Goal: Book appointment/travel/reservation

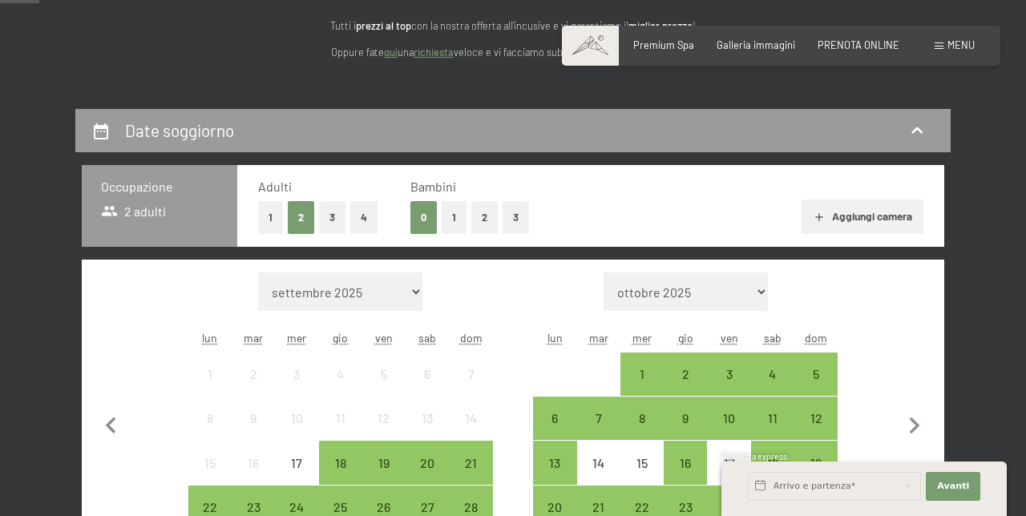
click at [270, 217] on button "1" at bounding box center [270, 217] width 25 height 33
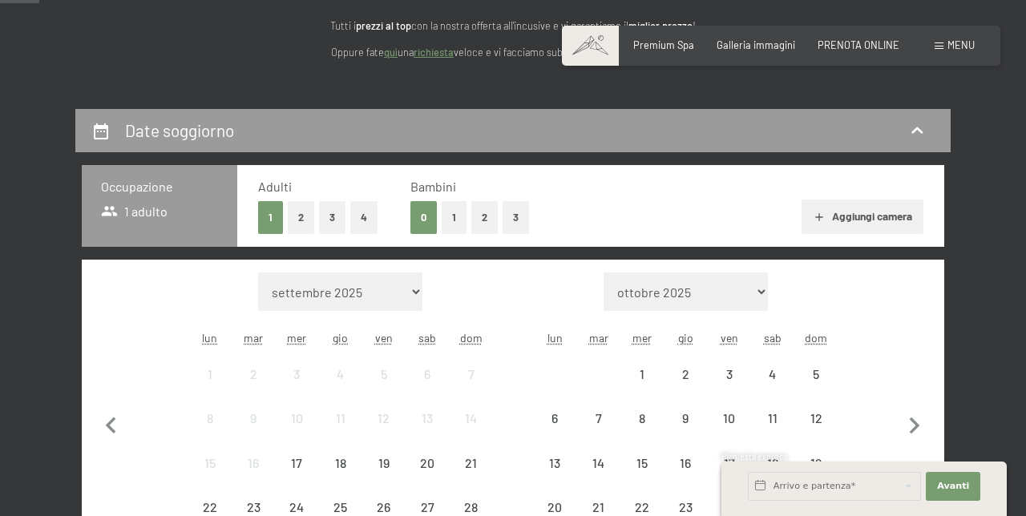
click at [921, 419] on icon "button" at bounding box center [915, 427] width 34 height 34
select select "[DATE]"
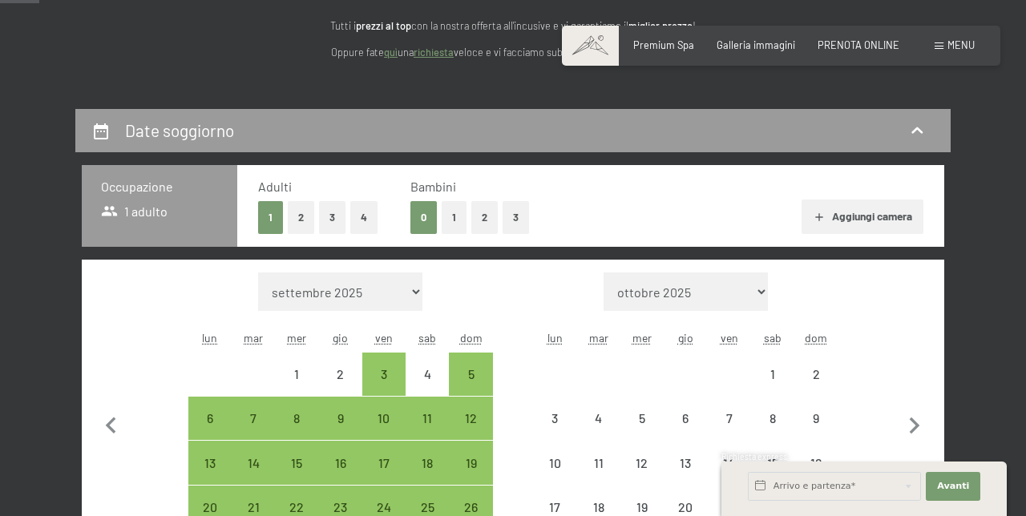
select select "[DATE]"
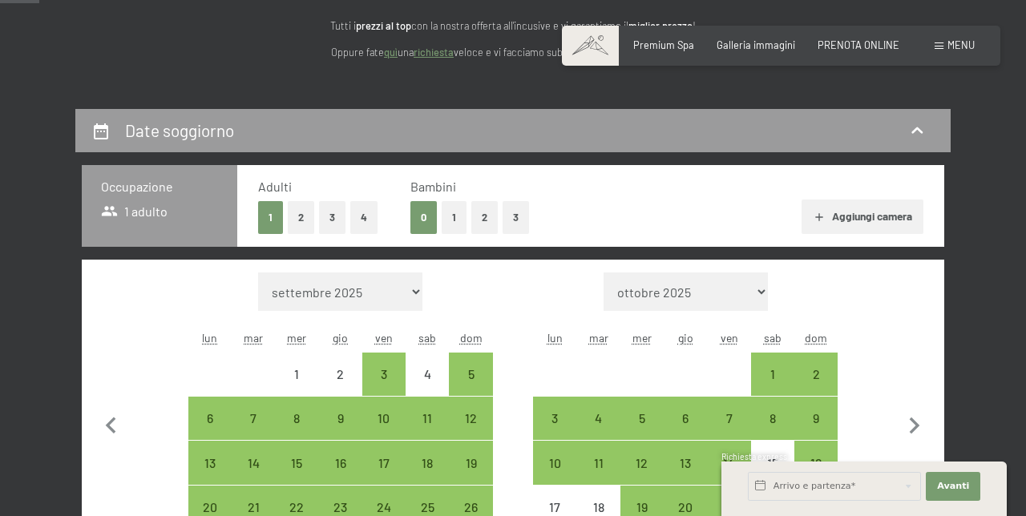
click at [733, 449] on div "14" at bounding box center [729, 463] width 40 height 40
select select "[DATE]"
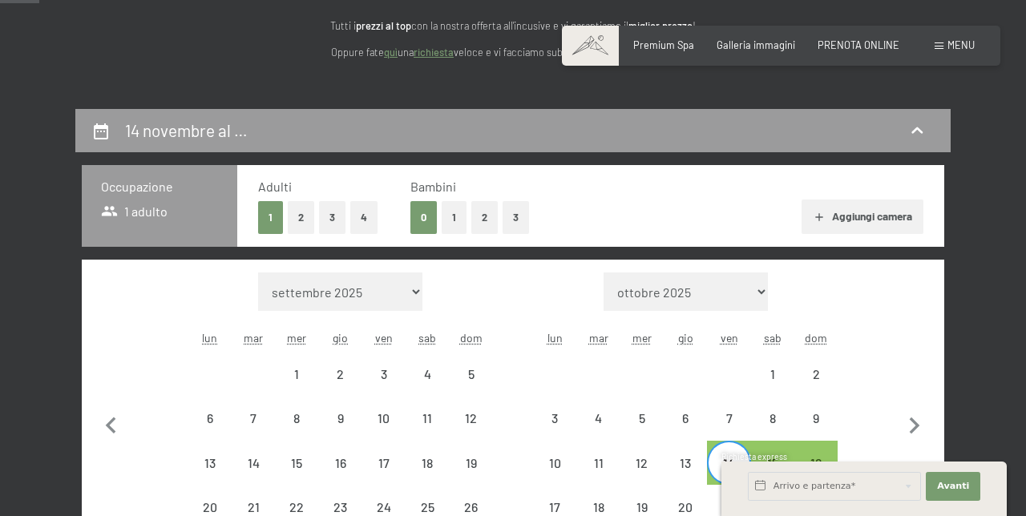
click at [723, 463] on div "14" at bounding box center [729, 477] width 40 height 40
select select "[DATE]"
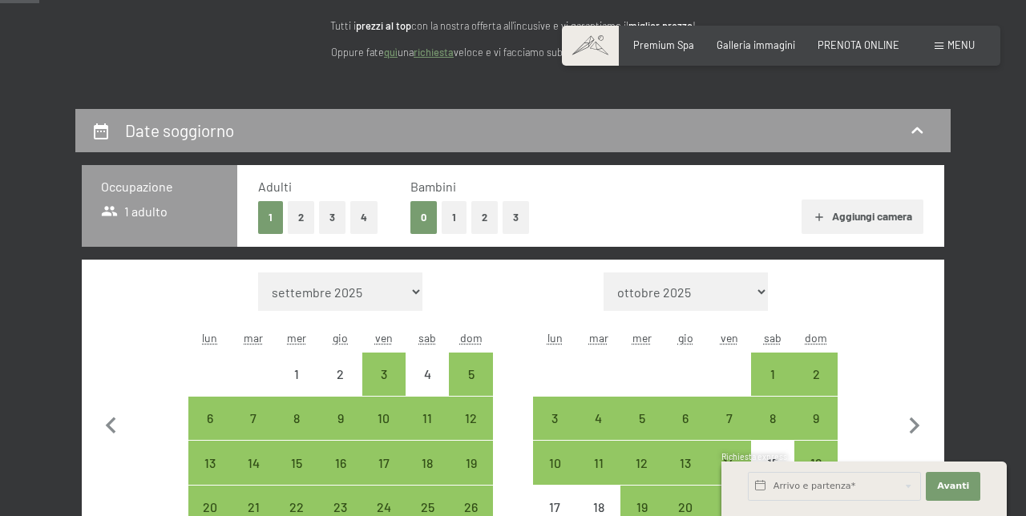
click at [735, 496] on div "21" at bounding box center [729, 508] width 40 height 40
select select "[DATE]"
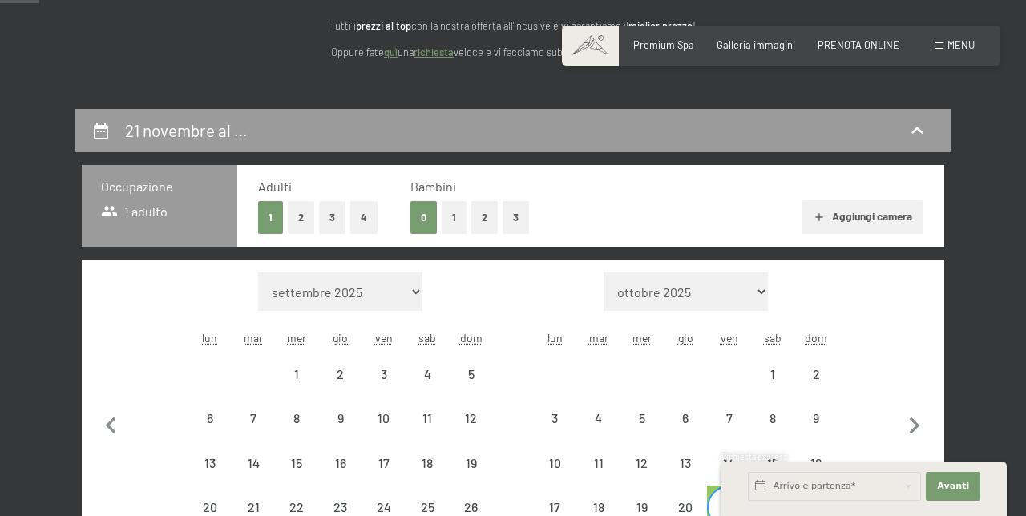
select select "[DATE]"
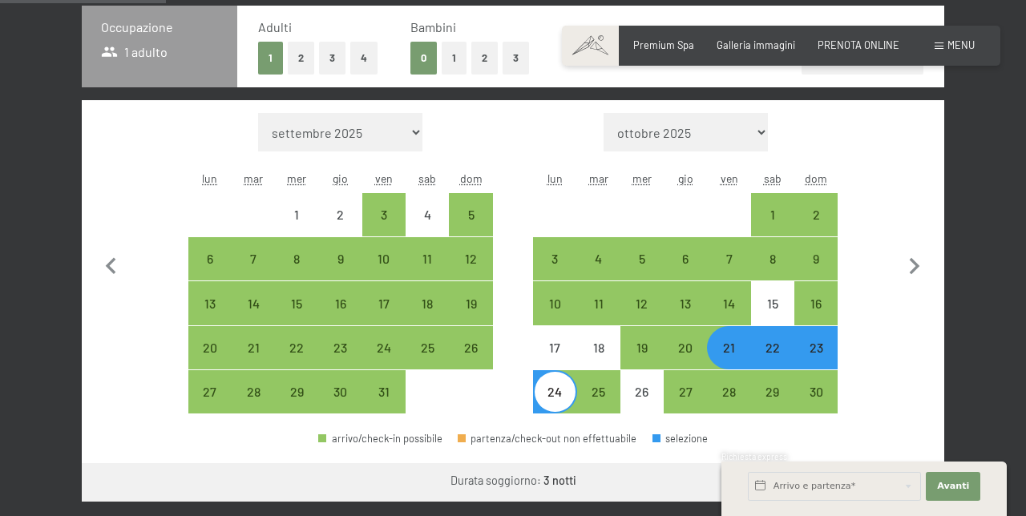
scroll to position [370, 0]
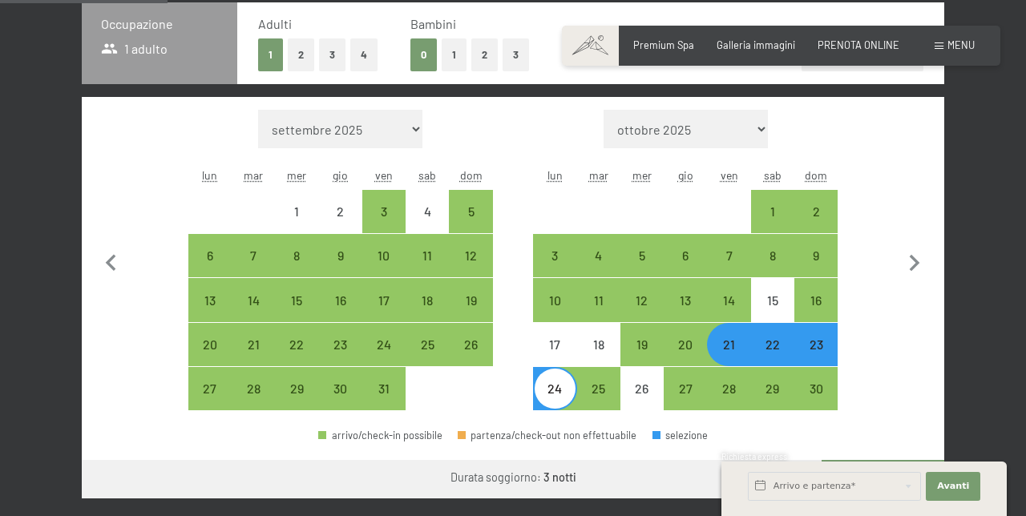
click at [876, 473] on button "Vai a «Camera»" at bounding box center [883, 479] width 123 height 38
select select "[DATE]"
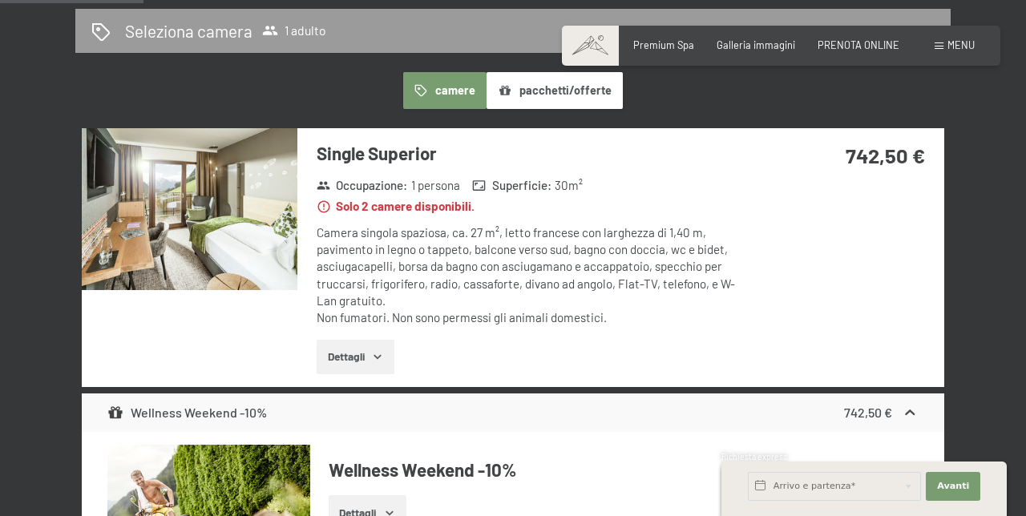
scroll to position [316, 0]
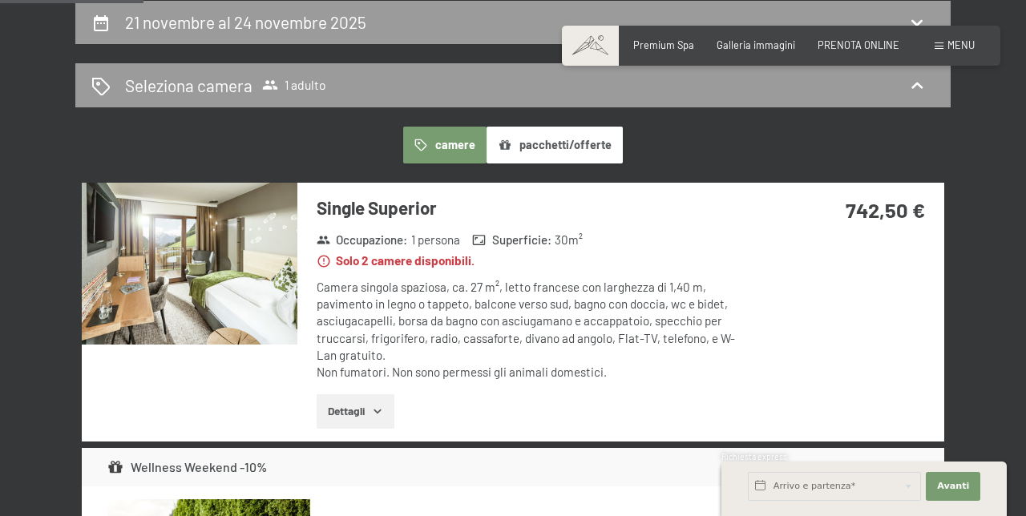
click at [192, 256] on img at bounding box center [190, 264] width 216 height 162
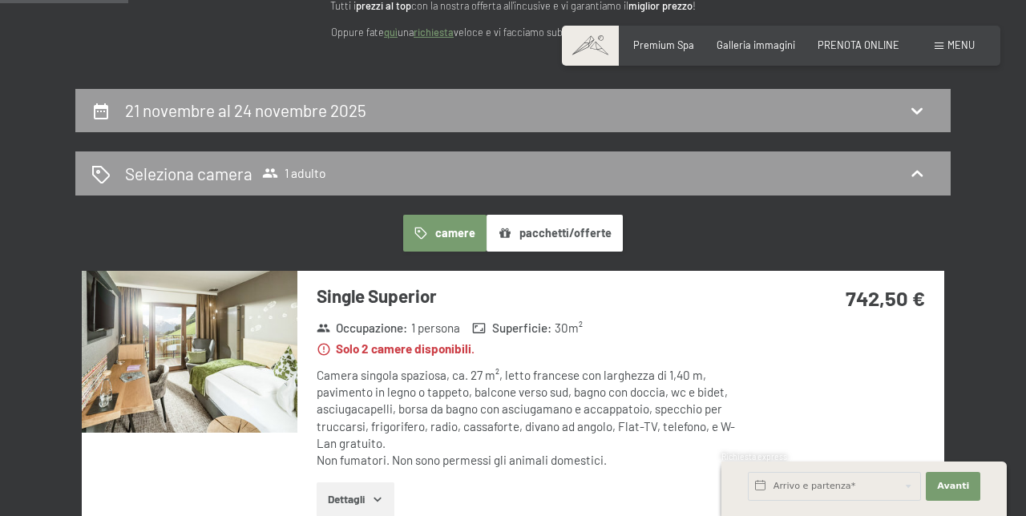
scroll to position [227, 0]
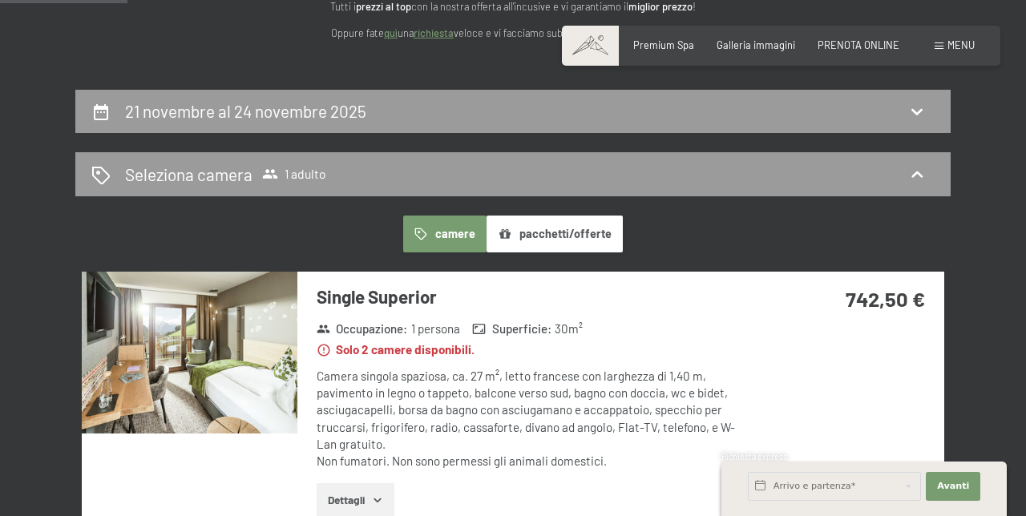
click at [95, 107] on icon at bounding box center [101, 112] width 14 height 16
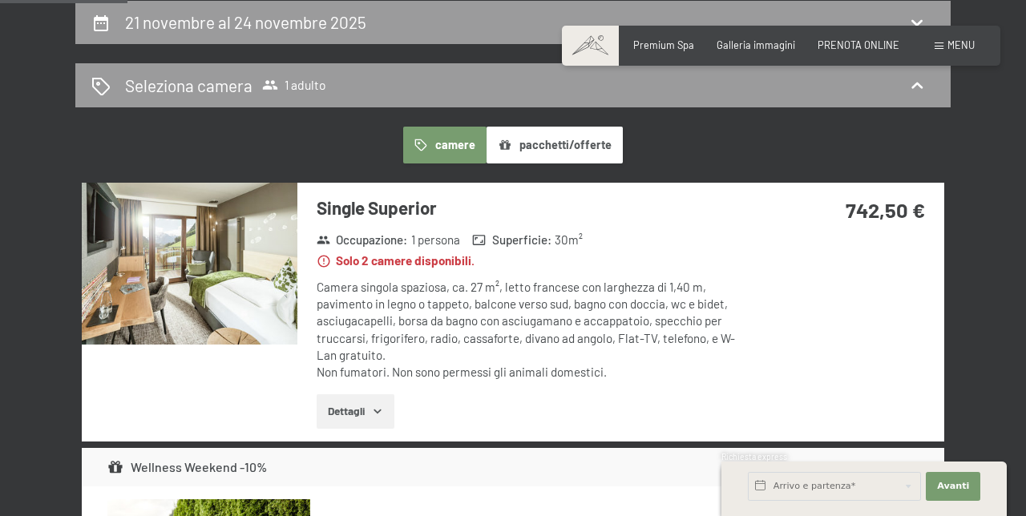
select select "[DATE]"
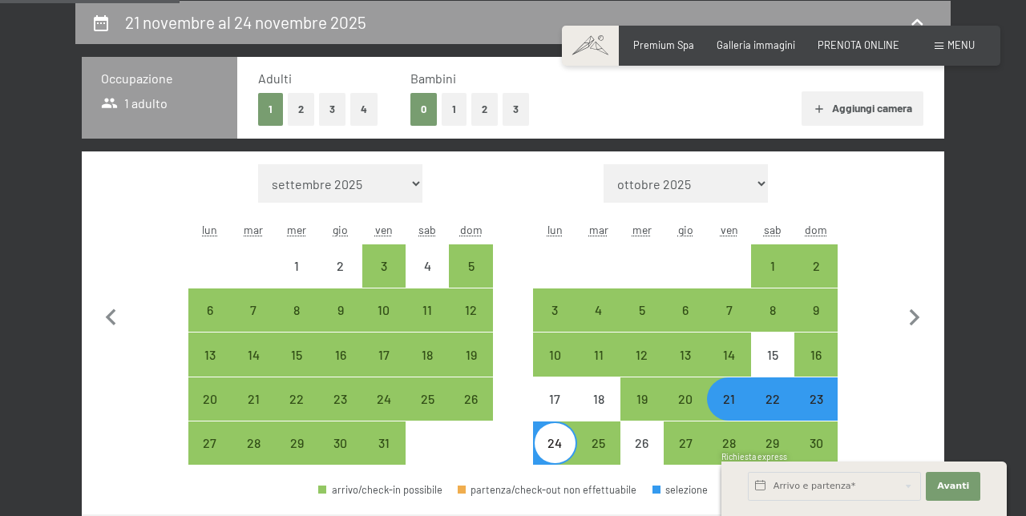
click at [731, 403] on div "21" at bounding box center [729, 413] width 40 height 40
select select "[DATE]"
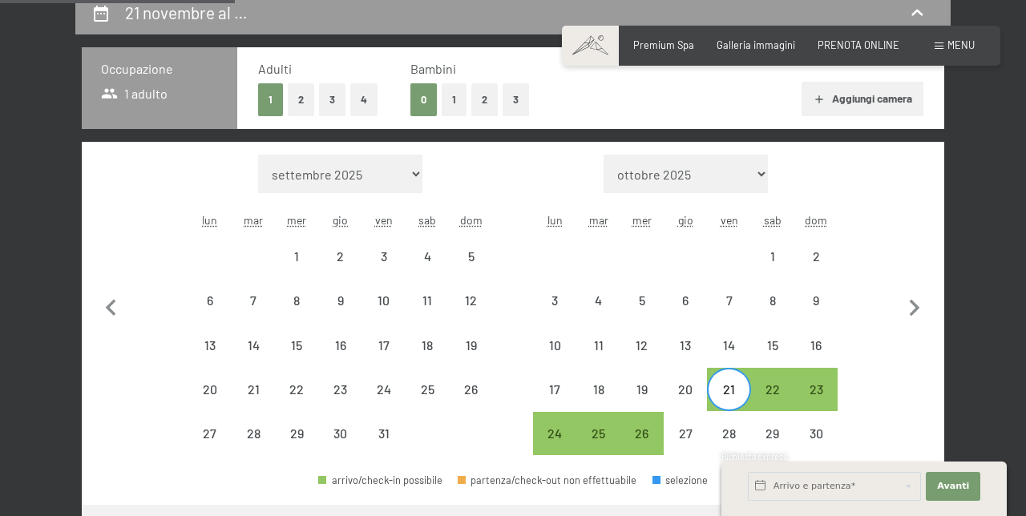
scroll to position [327, 0]
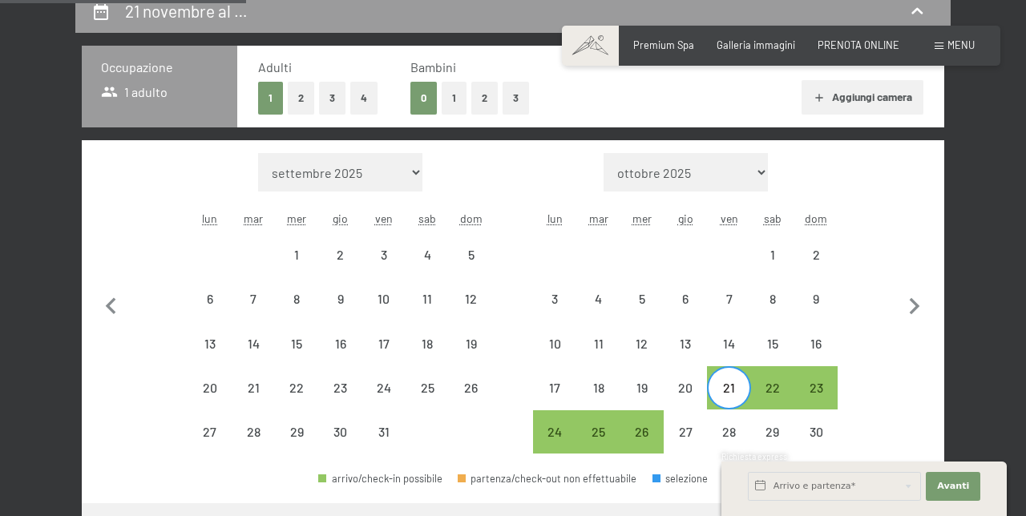
click at [911, 304] on icon "button" at bounding box center [915, 307] width 34 height 34
select select "[DATE]"
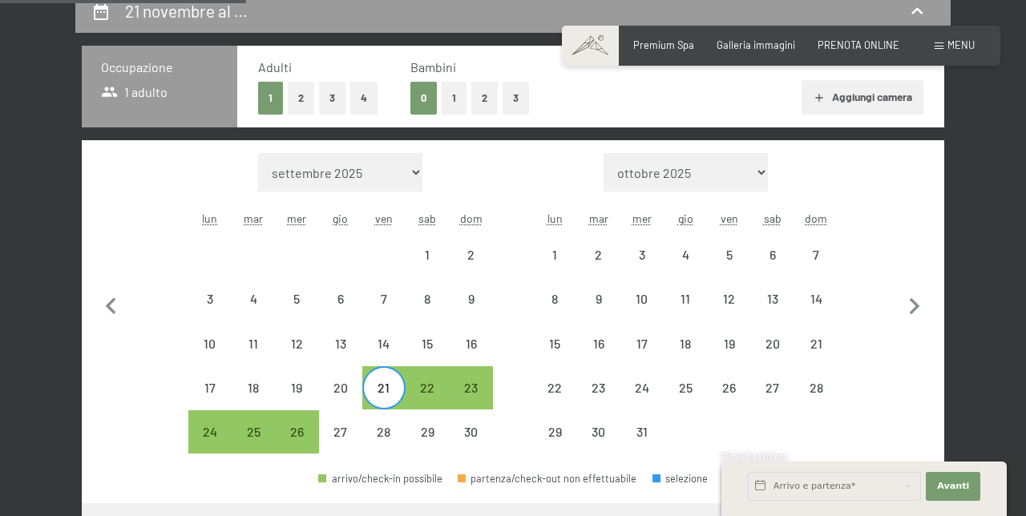
select select "[DATE]"
click at [203, 419] on div "24" at bounding box center [210, 432] width 40 height 40
select select "[DATE]"
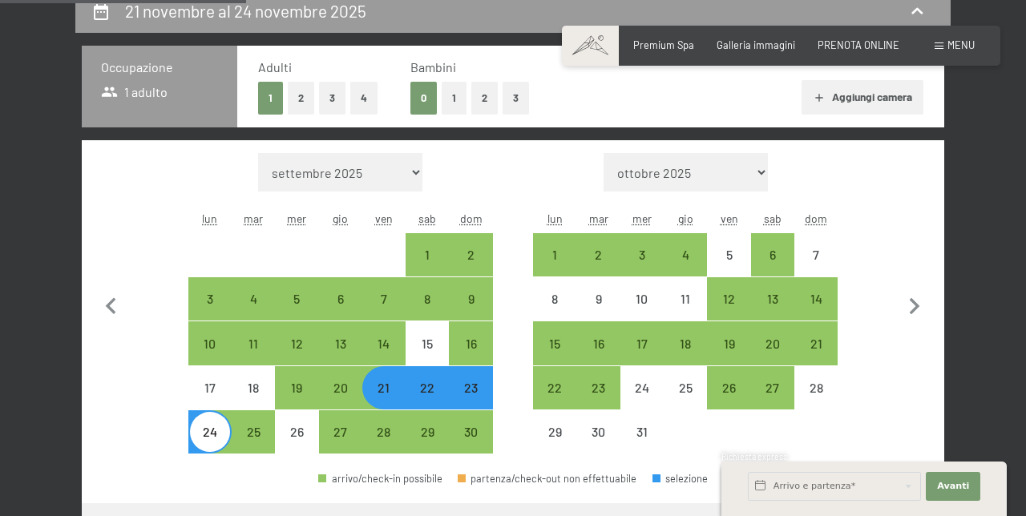
click at [335, 411] on div "27" at bounding box center [340, 432] width 43 height 43
select select "[DATE]"
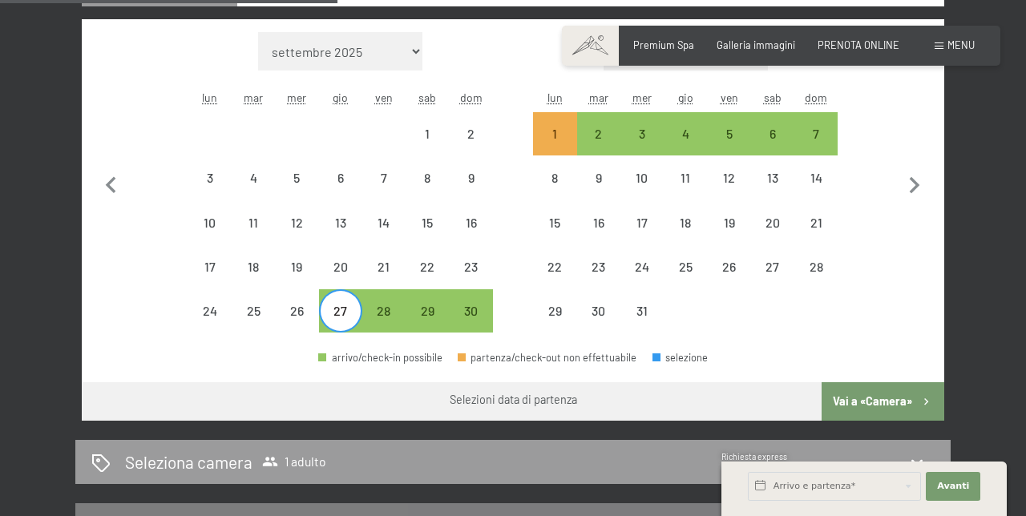
click at [887, 403] on button "Vai a «Camera»" at bounding box center [883, 402] width 123 height 38
select select "[DATE]"
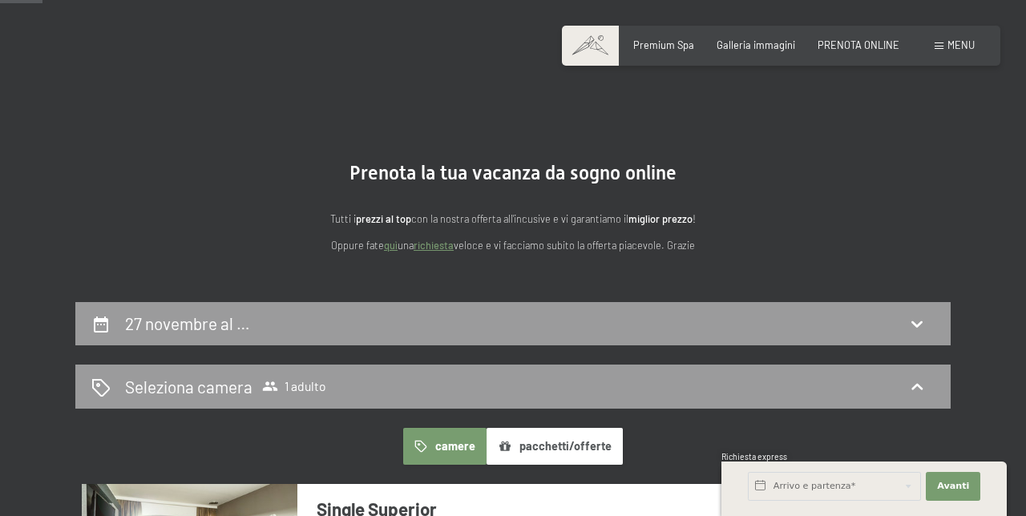
scroll to position [0, 0]
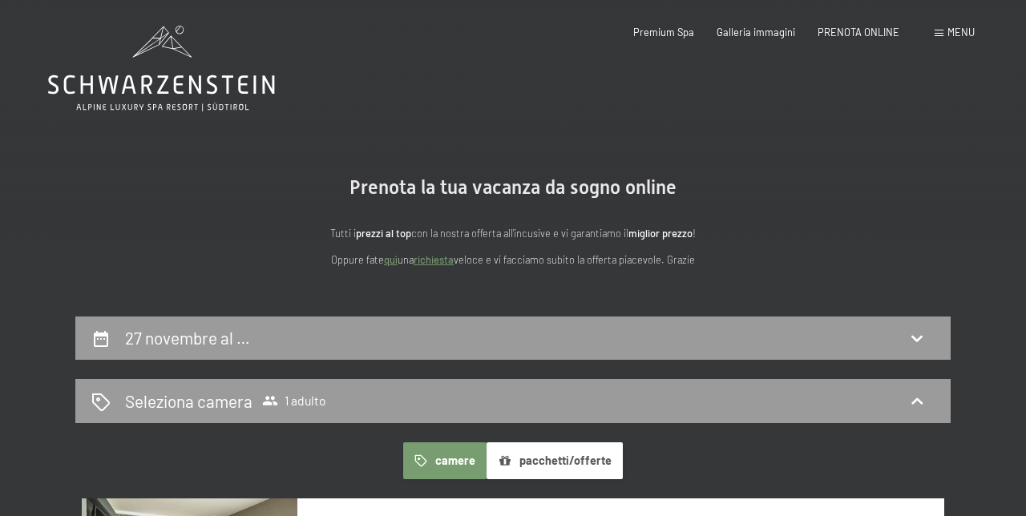
click at [97, 330] on icon at bounding box center [100, 339] width 19 height 19
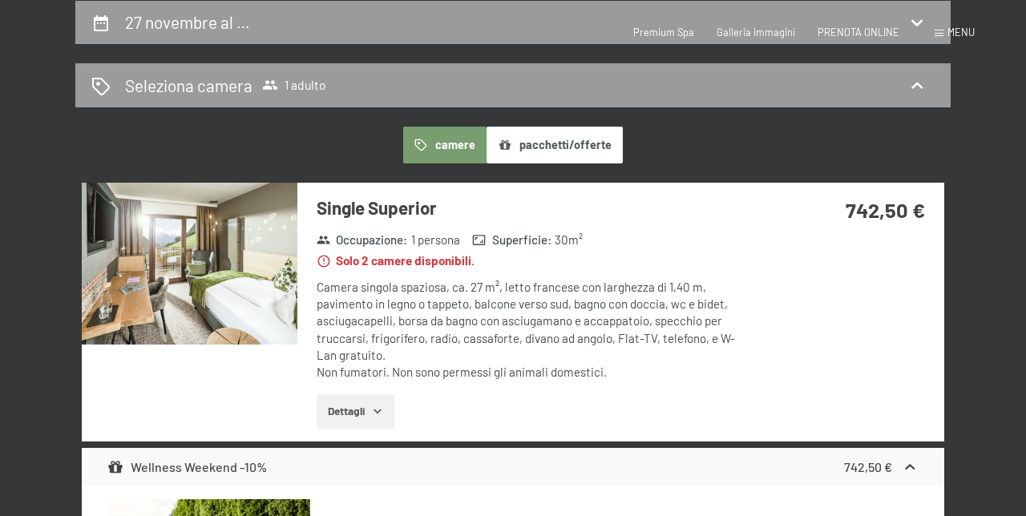
select select "[DATE]"
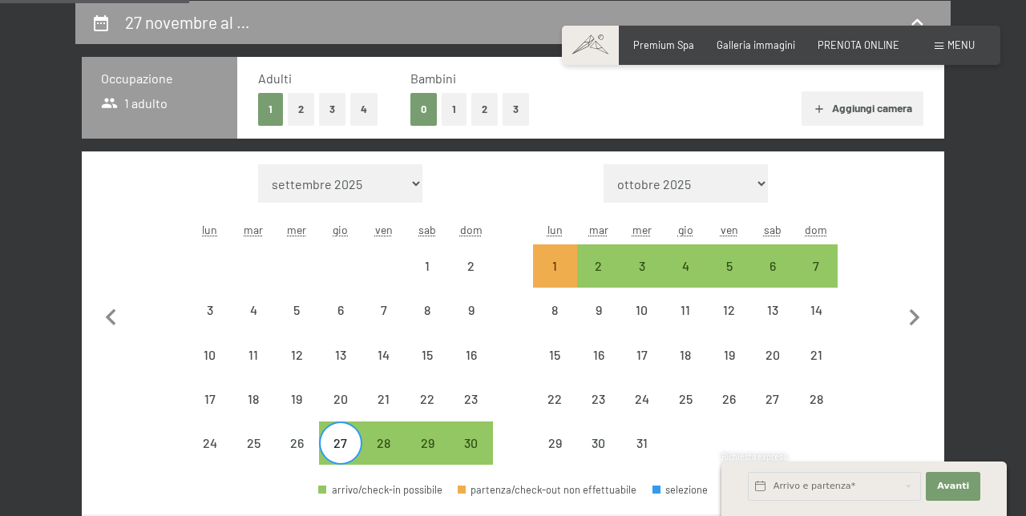
click at [601, 260] on div "2" at bounding box center [599, 280] width 40 height 40
select select "[DATE]"
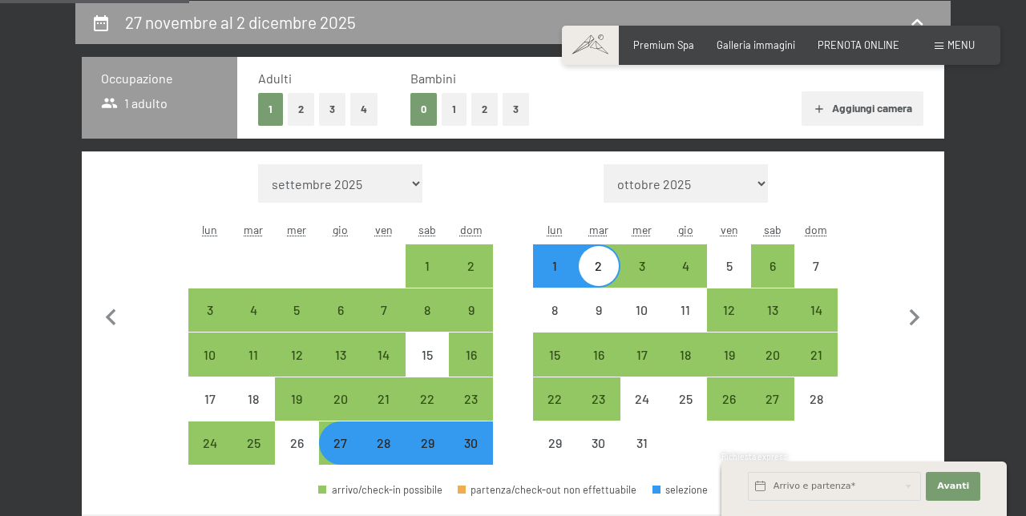
click at [779, 267] on div "6" at bounding box center [773, 280] width 40 height 40
select select "[DATE]"
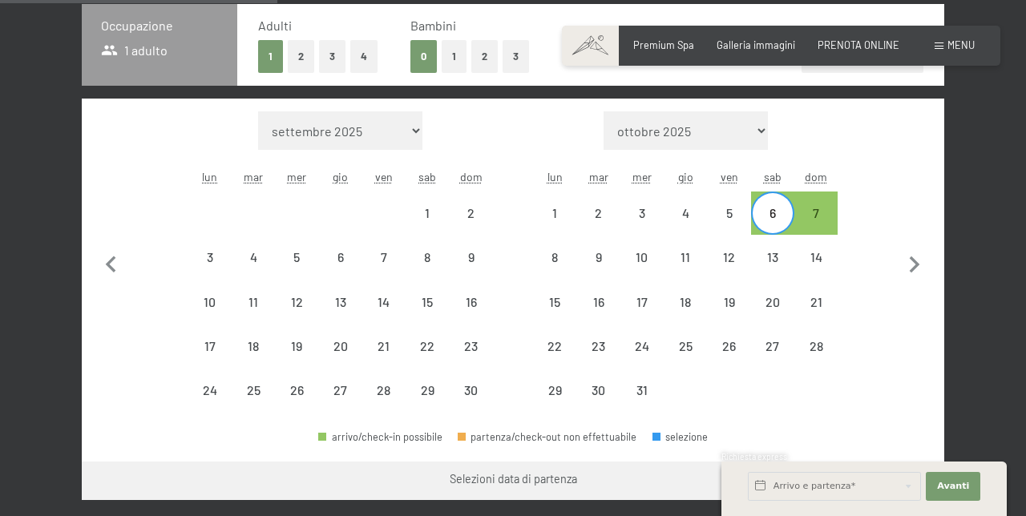
click at [890, 475] on button "Vai a «Camera»" at bounding box center [883, 481] width 123 height 38
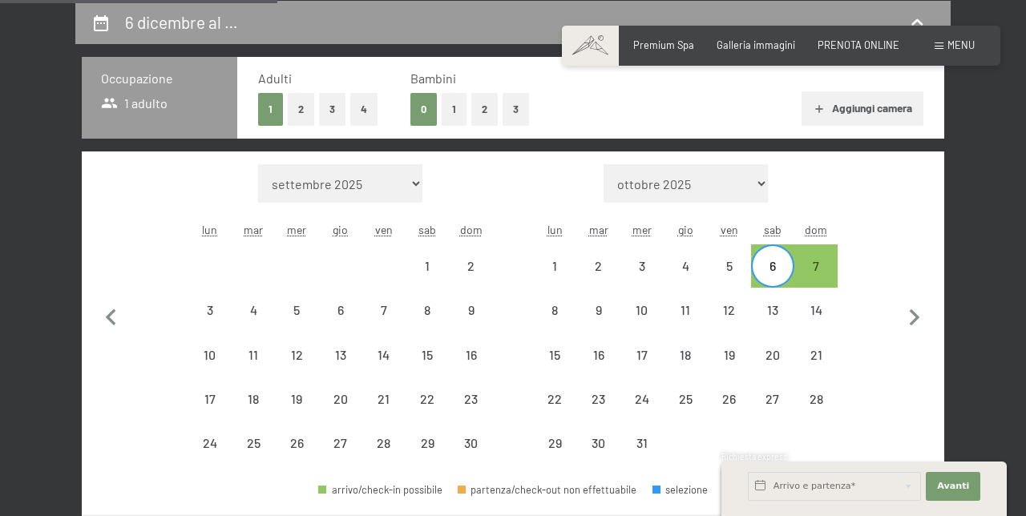
select select "[DATE]"
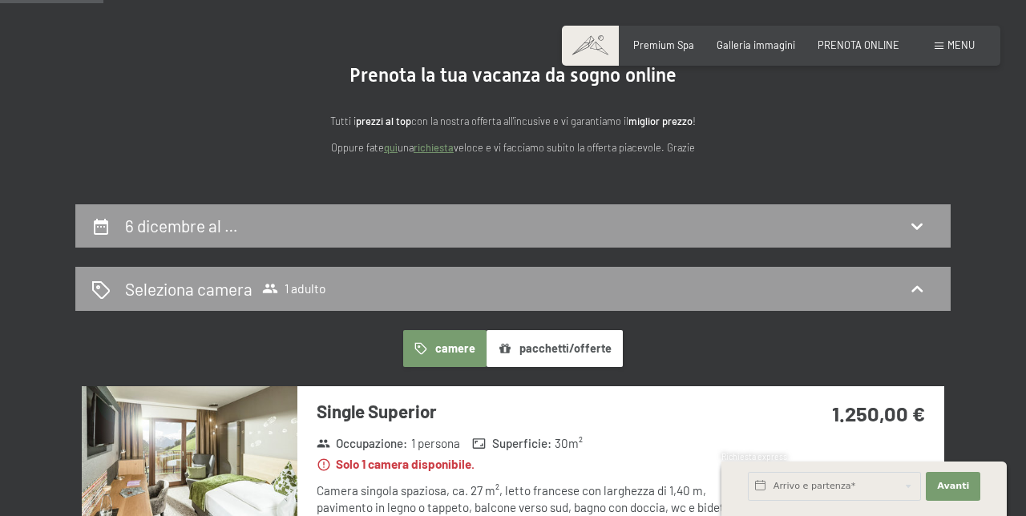
scroll to position [0, 0]
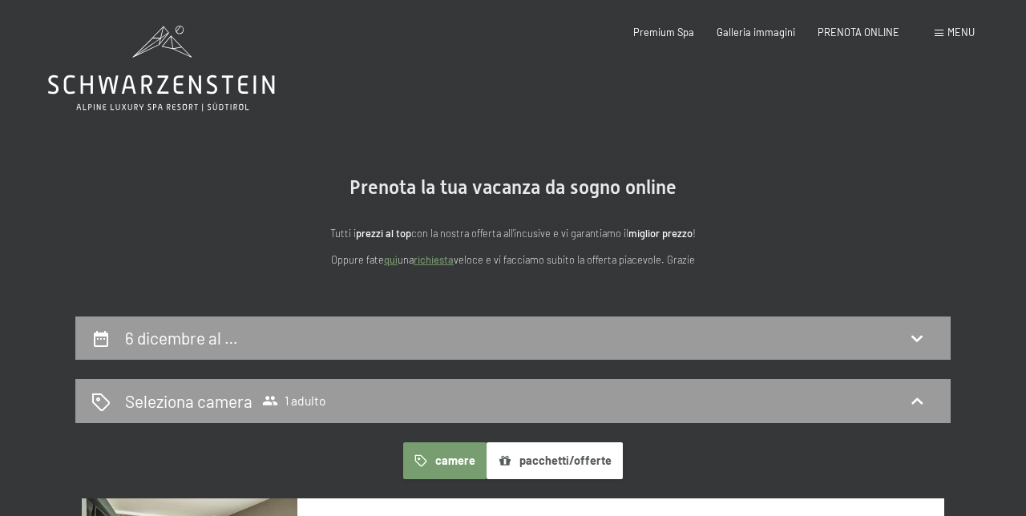
click at [97, 338] on icon at bounding box center [100, 339] width 19 height 19
select select "[DATE]"
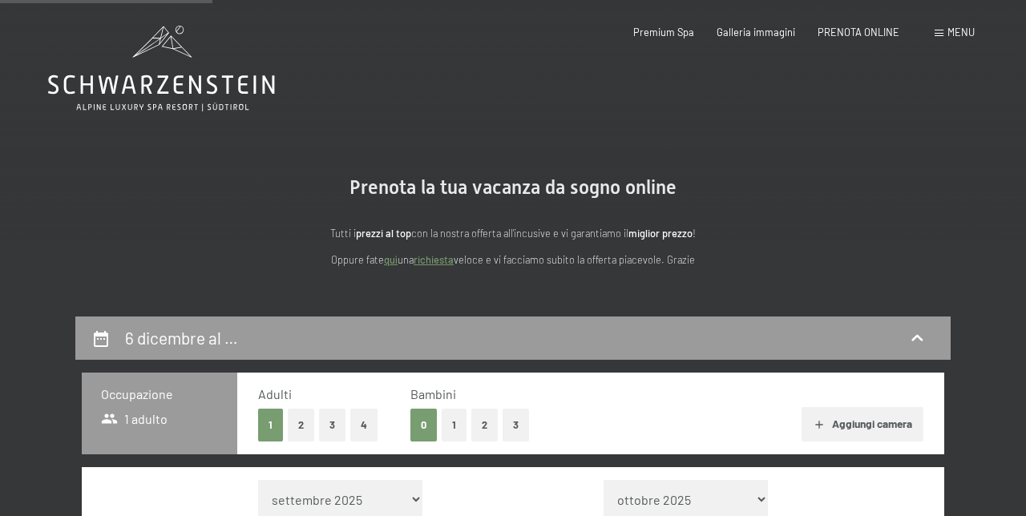
scroll to position [316, 0]
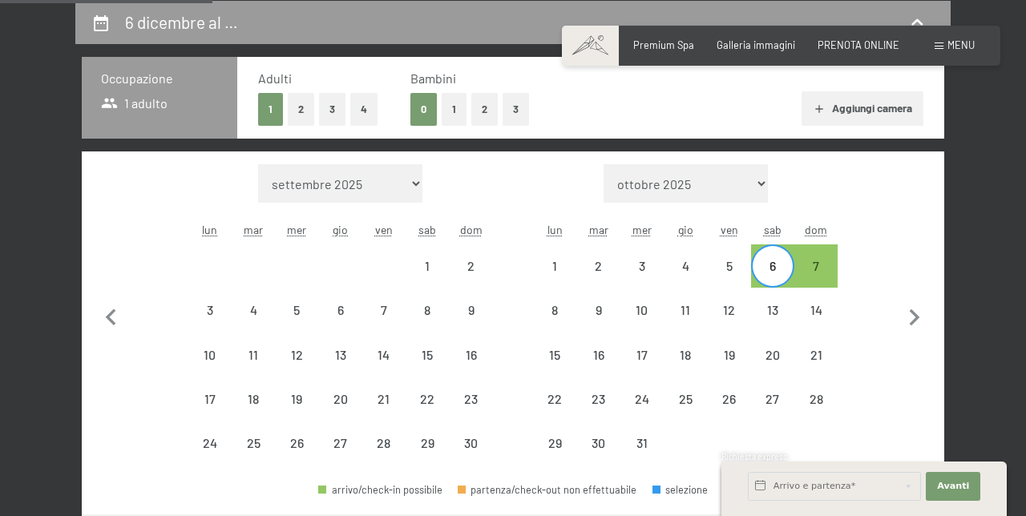
click at [769, 268] on div "6" at bounding box center [773, 280] width 40 height 40
select select "[DATE]"
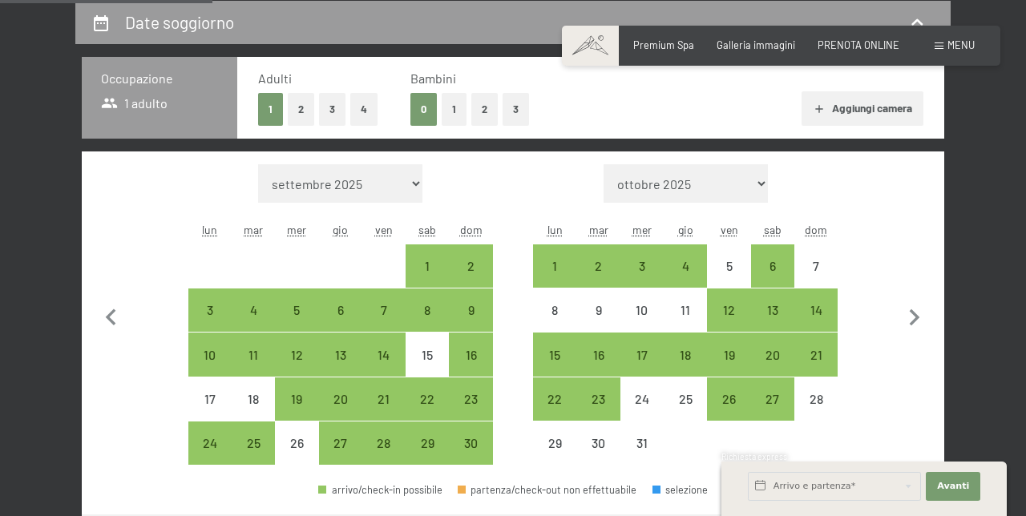
click at [379, 309] on div "7" at bounding box center [384, 324] width 40 height 40
select select "[DATE]"
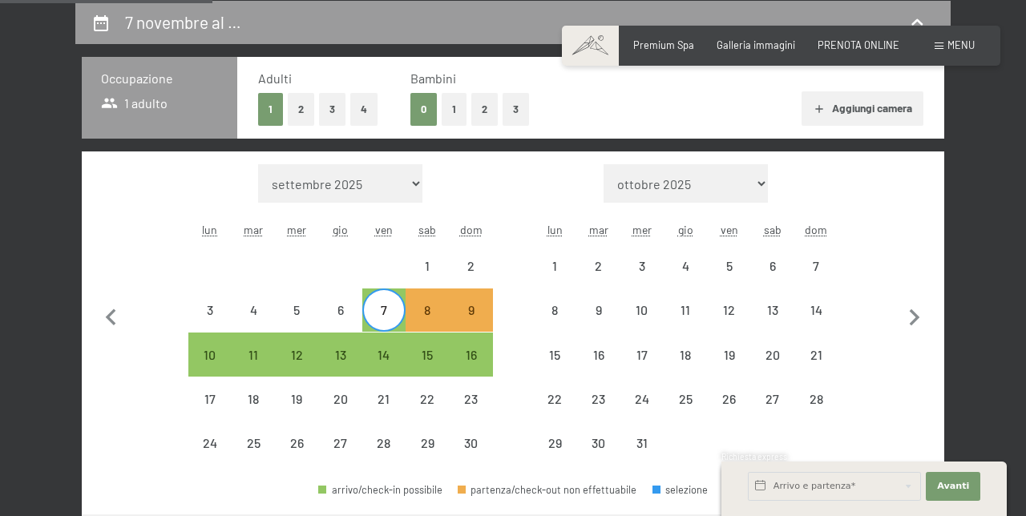
click at [202, 335] on div "10" at bounding box center [210, 354] width 40 height 40
select select "[DATE]"
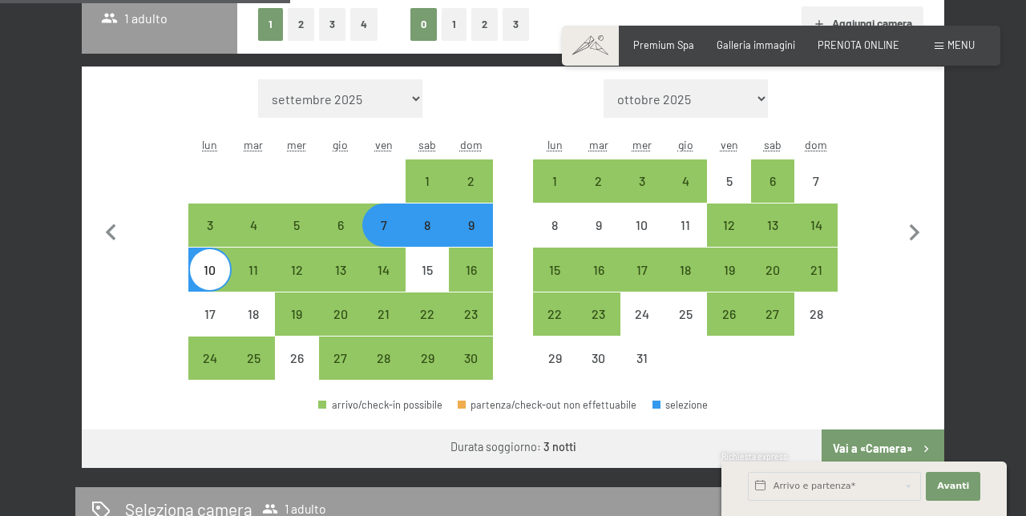
scroll to position [406, 0]
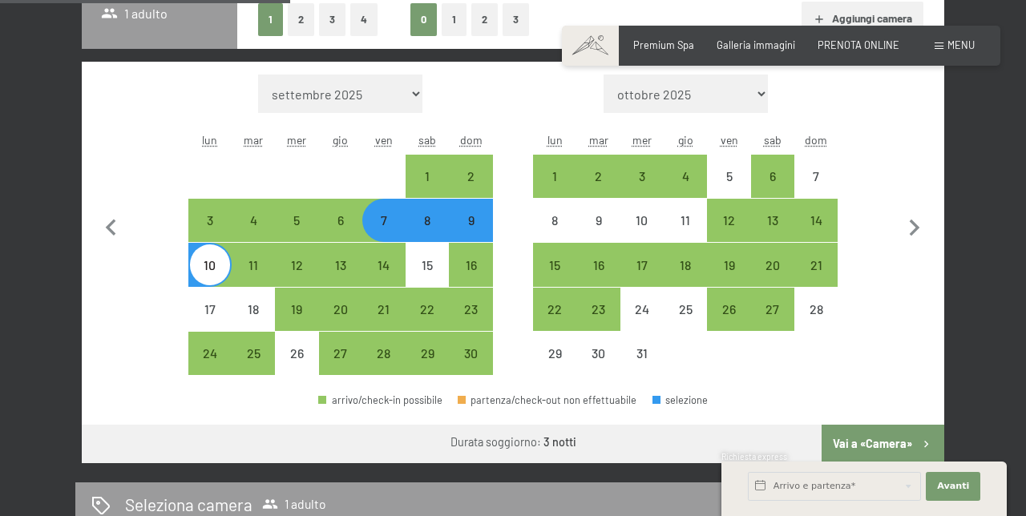
click at [876, 435] on button "Vai a «Camera»" at bounding box center [883, 444] width 123 height 38
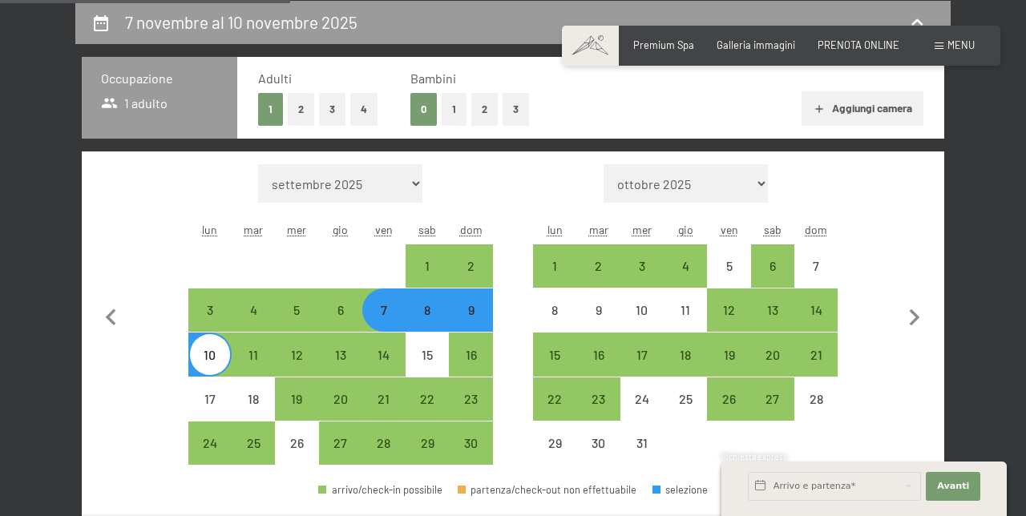
select select "[DATE]"
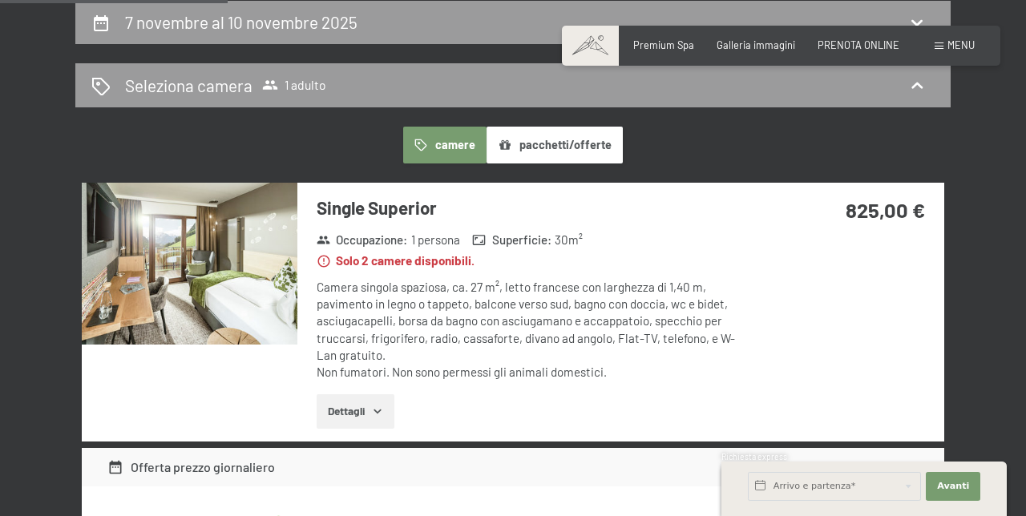
click at [100, 21] on icon at bounding box center [100, 23] width 19 height 19
select select "[DATE]"
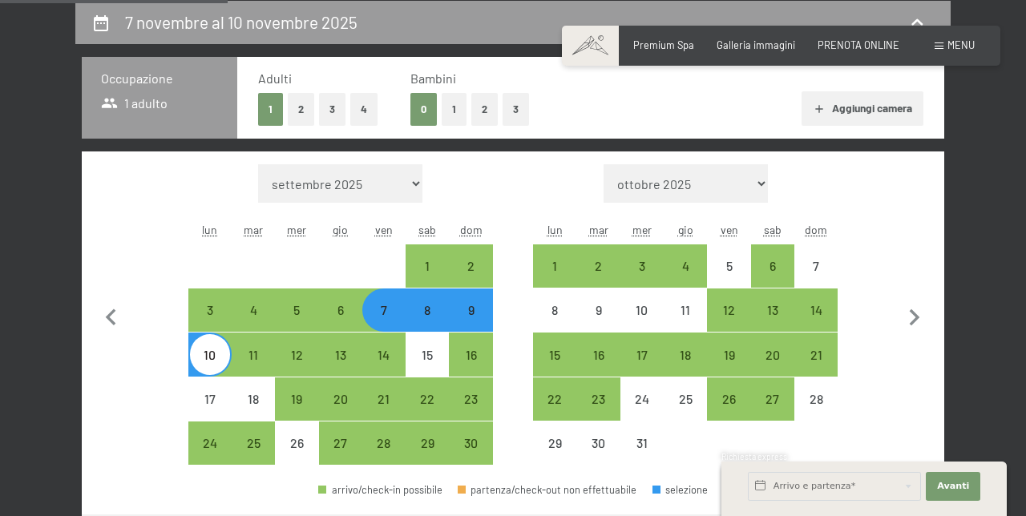
click at [375, 393] on div "21" at bounding box center [384, 413] width 40 height 40
select select "[DATE]"
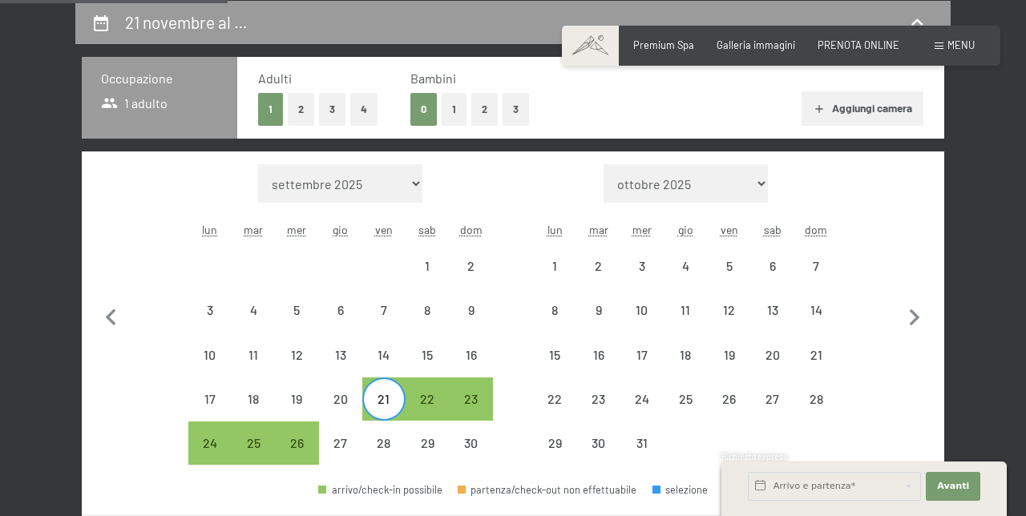
click at [212, 426] on div "24" at bounding box center [210, 443] width 40 height 40
select select "[DATE]"
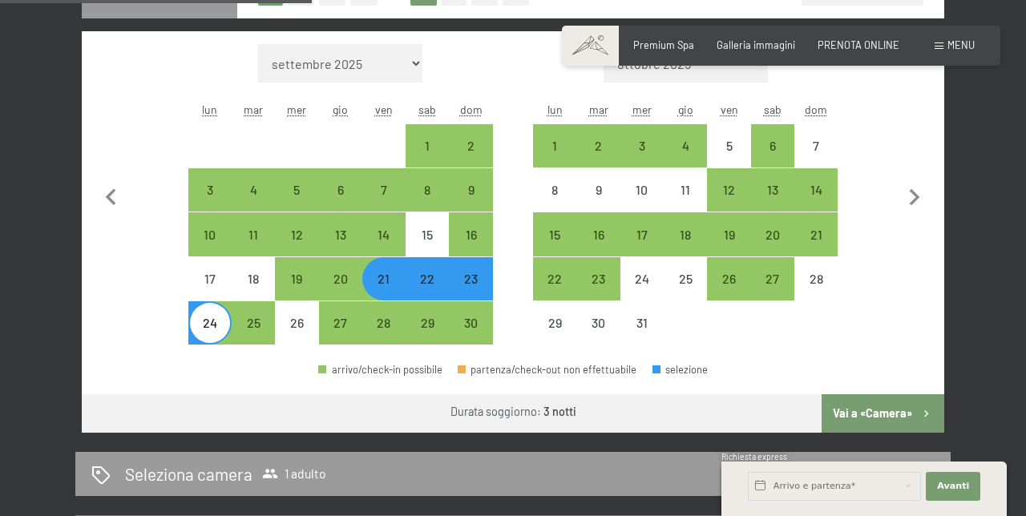
click at [895, 413] on button "Vai a «Camera»" at bounding box center [883, 414] width 123 height 38
select select "[DATE]"
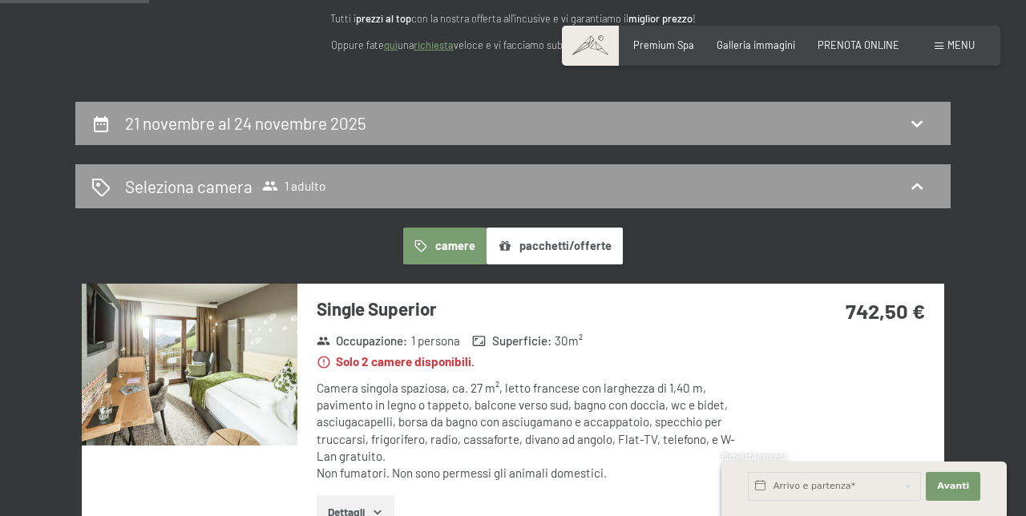
scroll to position [160, 0]
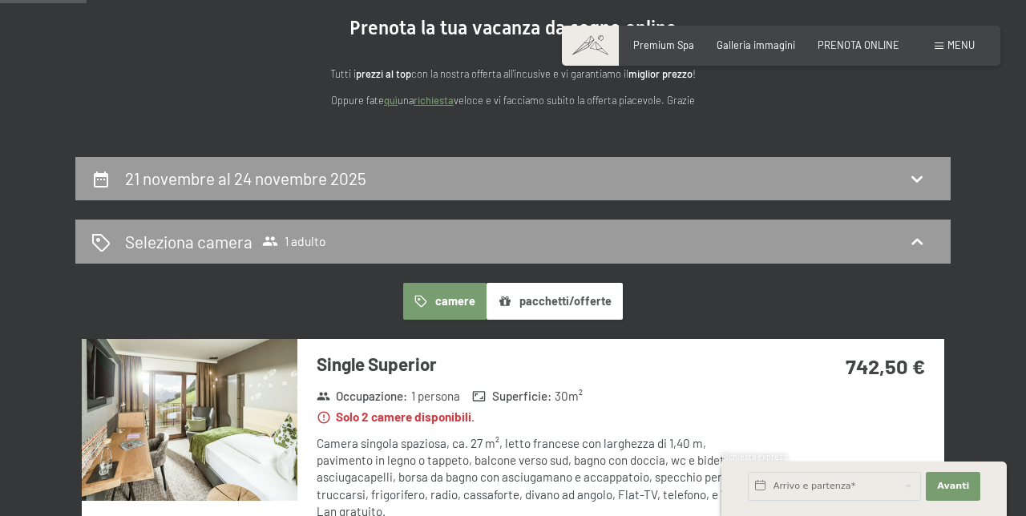
click at [94, 171] on icon at bounding box center [100, 179] width 19 height 19
select select "[DATE]"
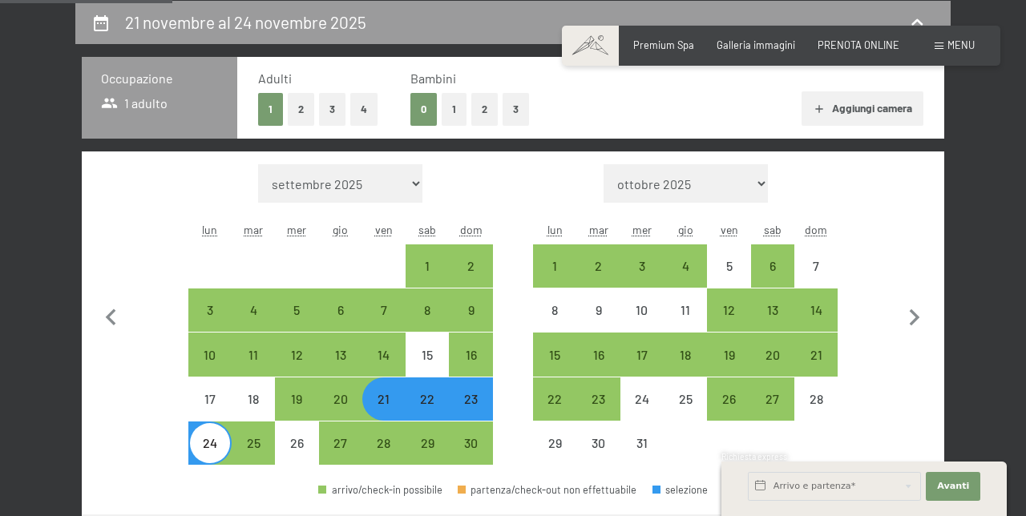
click at [379, 387] on div "21" at bounding box center [384, 399] width 40 height 40
select select "[DATE]"
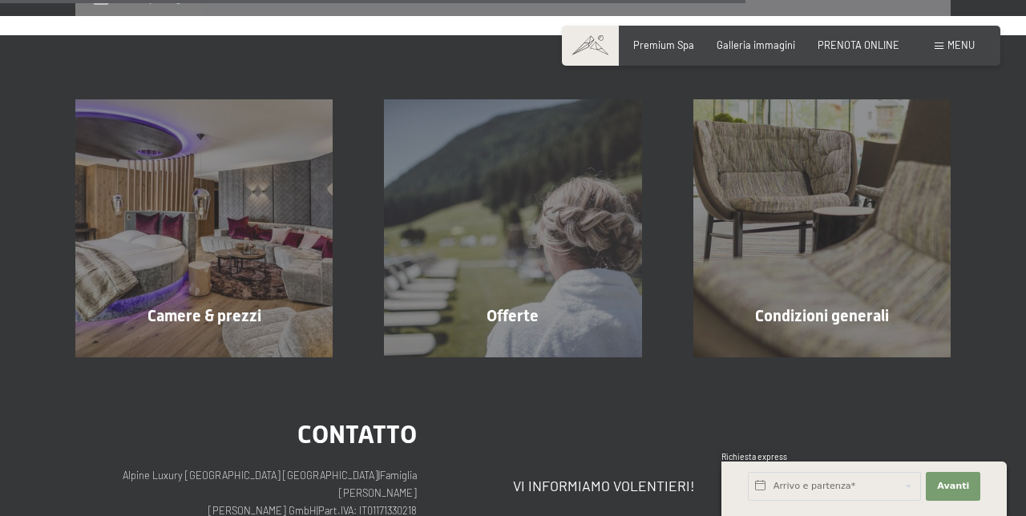
scroll to position [1044, 0]
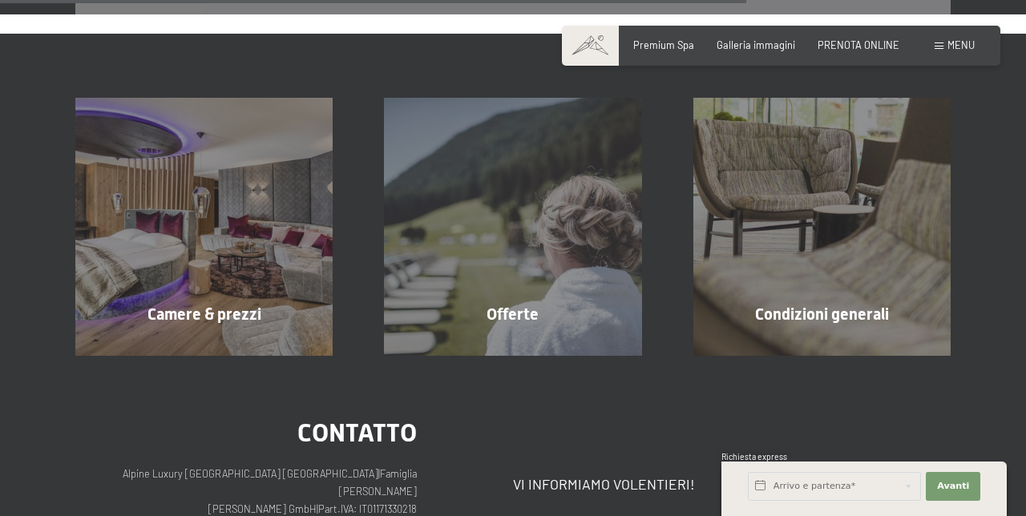
click at [165, 241] on div "Camere & prezzi mostra altro" at bounding box center [204, 226] width 309 height 257
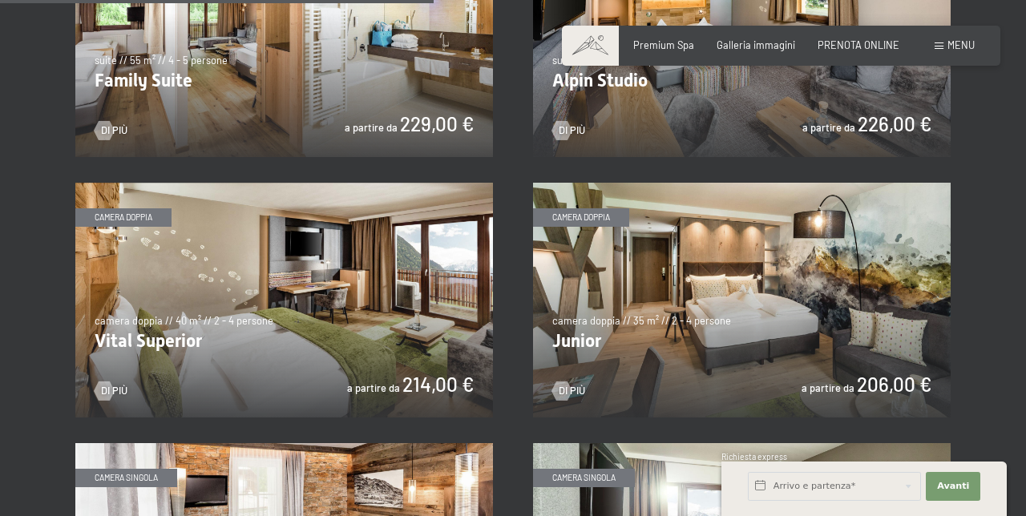
click at [115, 308] on img at bounding box center [284, 300] width 418 height 235
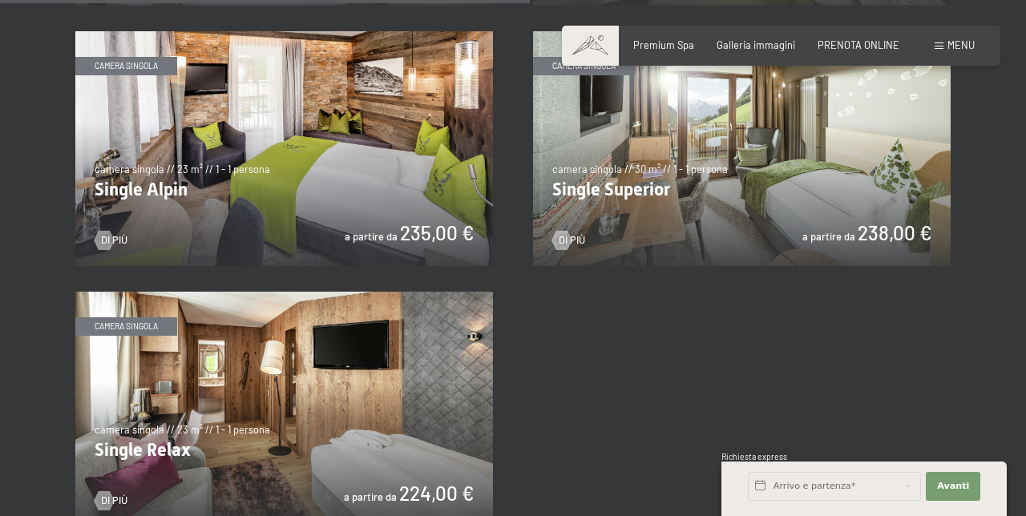
scroll to position [2119, 0]
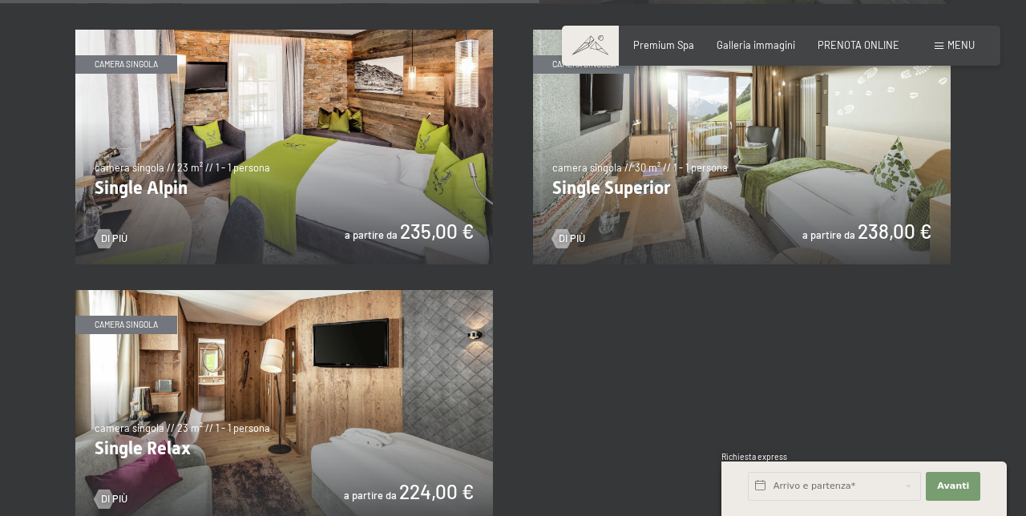
click at [184, 338] on img at bounding box center [284, 407] width 418 height 235
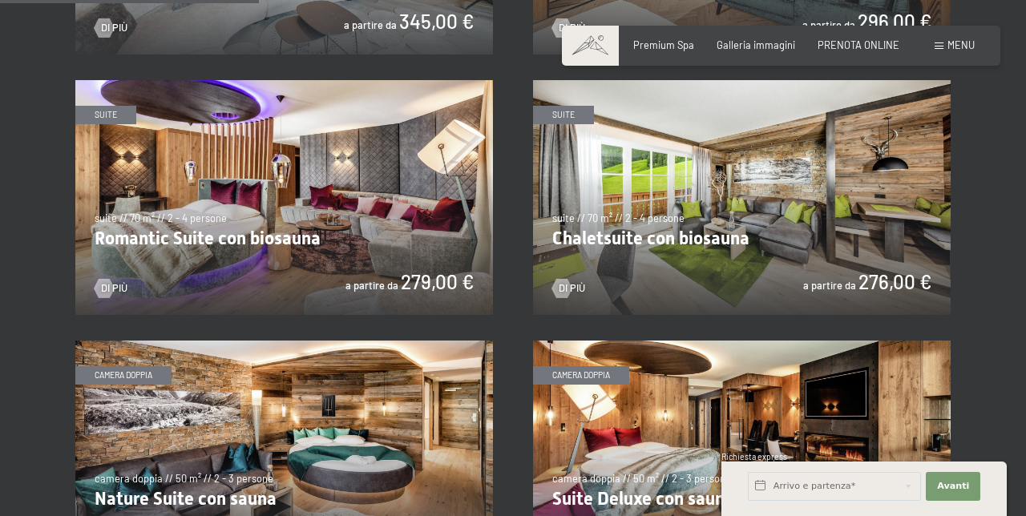
scroll to position [1002, 0]
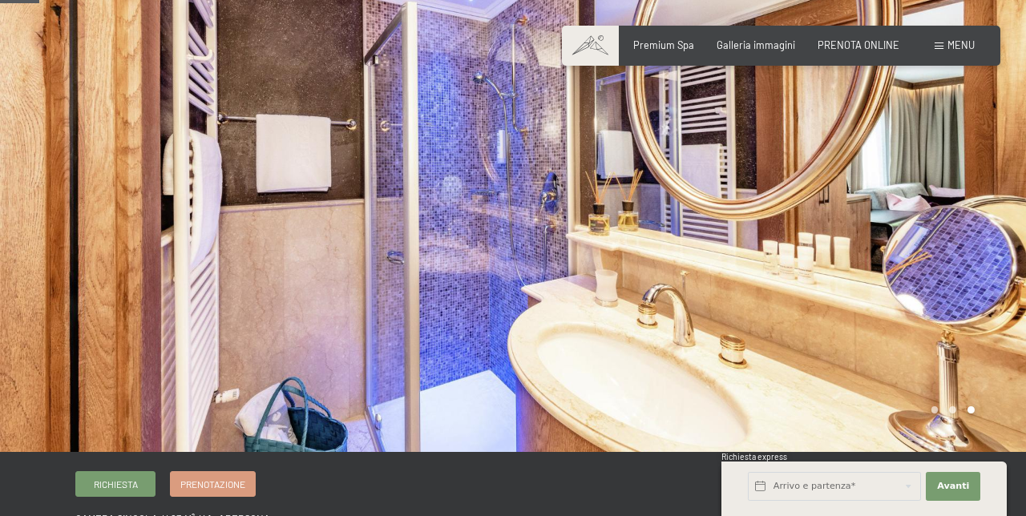
scroll to position [87, 0]
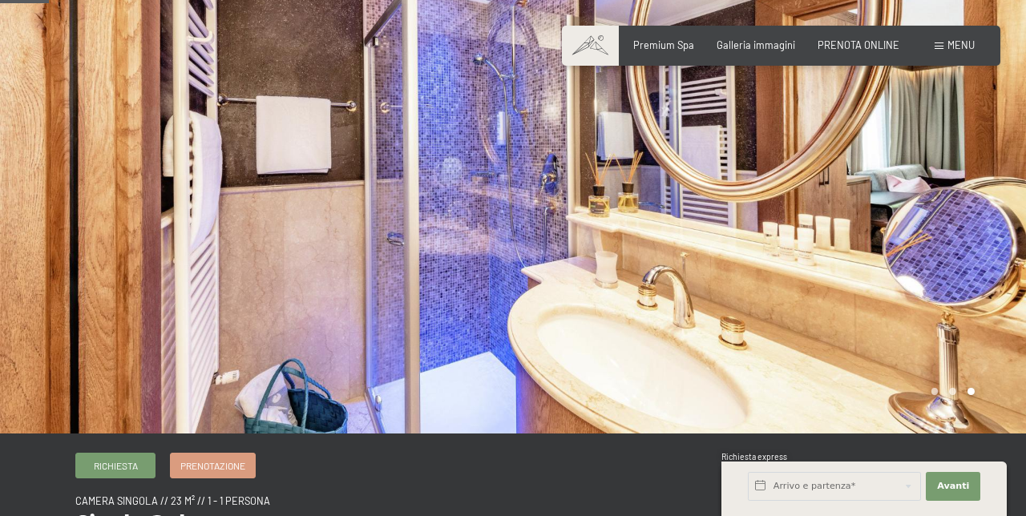
click at [854, 285] on div at bounding box center [769, 173] width 513 height 521
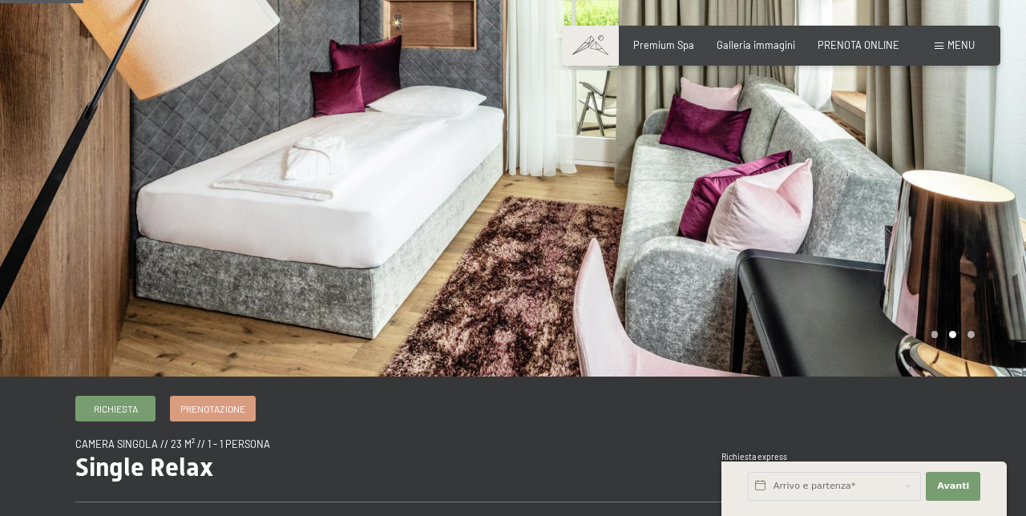
scroll to position [149, 0]
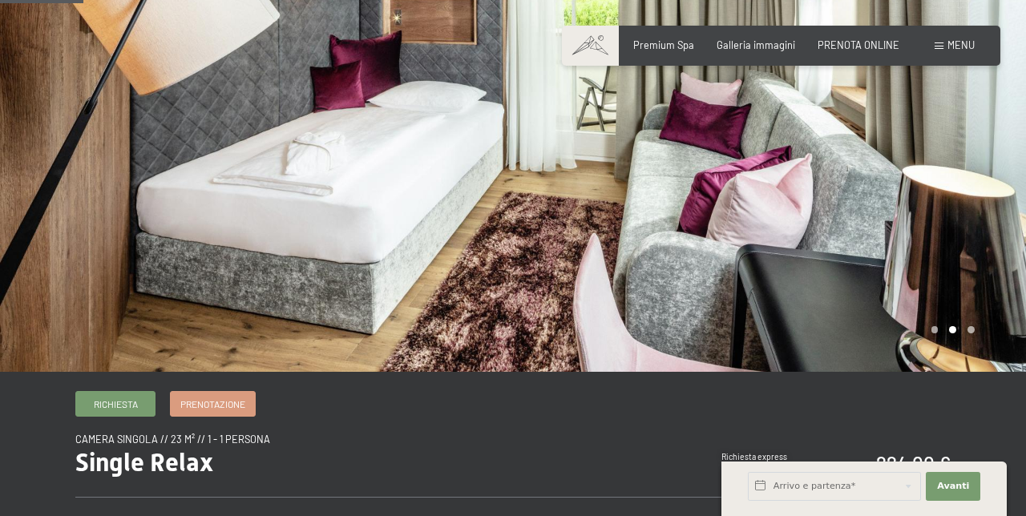
click at [972, 217] on div at bounding box center [769, 111] width 513 height 521
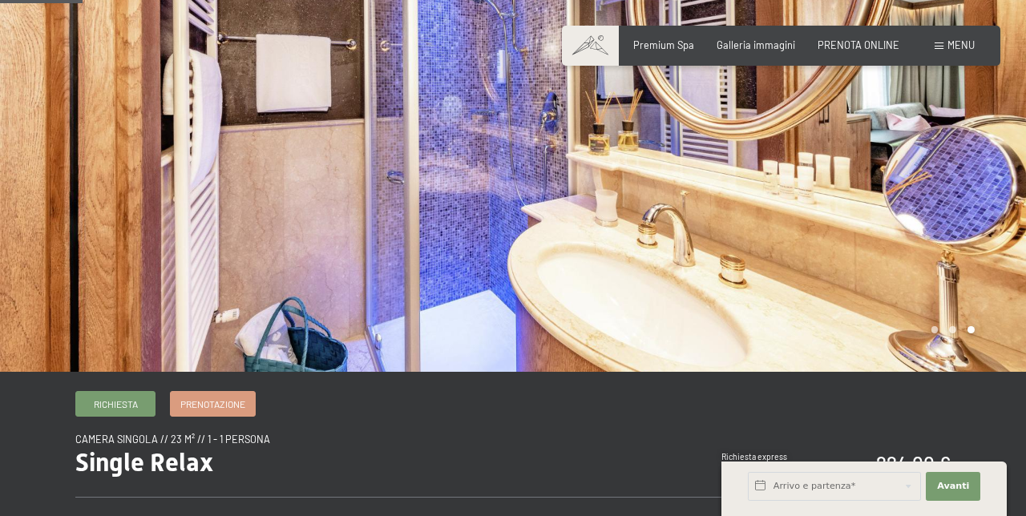
click at [978, 216] on div at bounding box center [769, 111] width 513 height 521
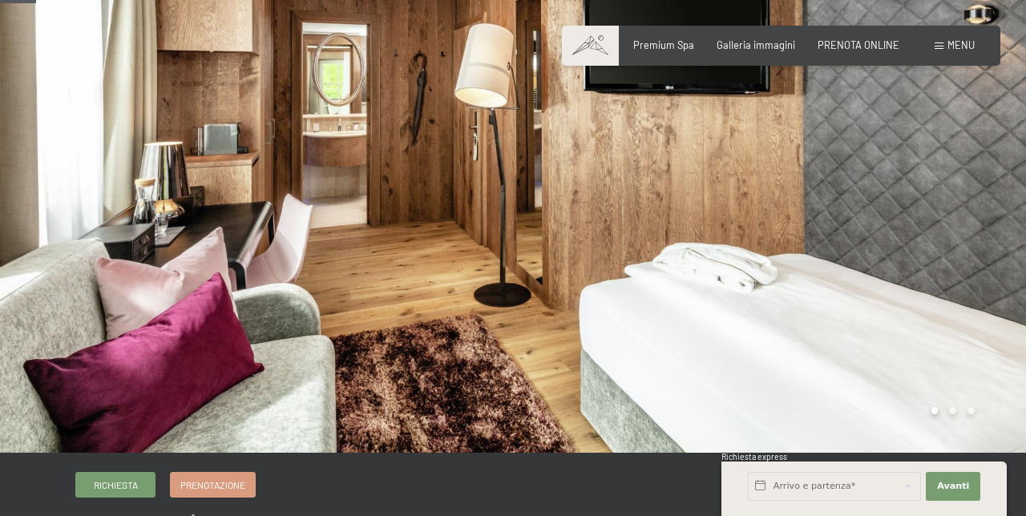
scroll to position [63, 0]
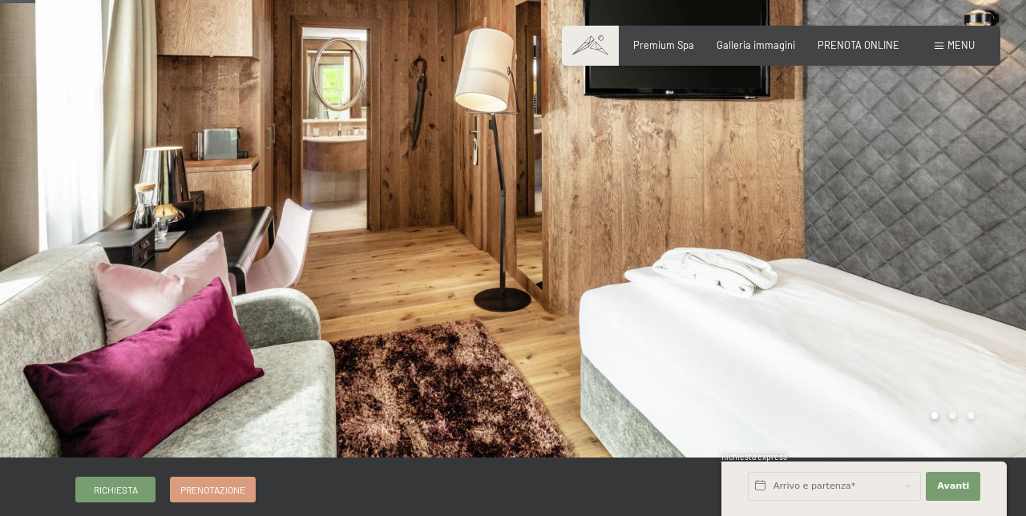
click at [979, 220] on div at bounding box center [769, 197] width 513 height 521
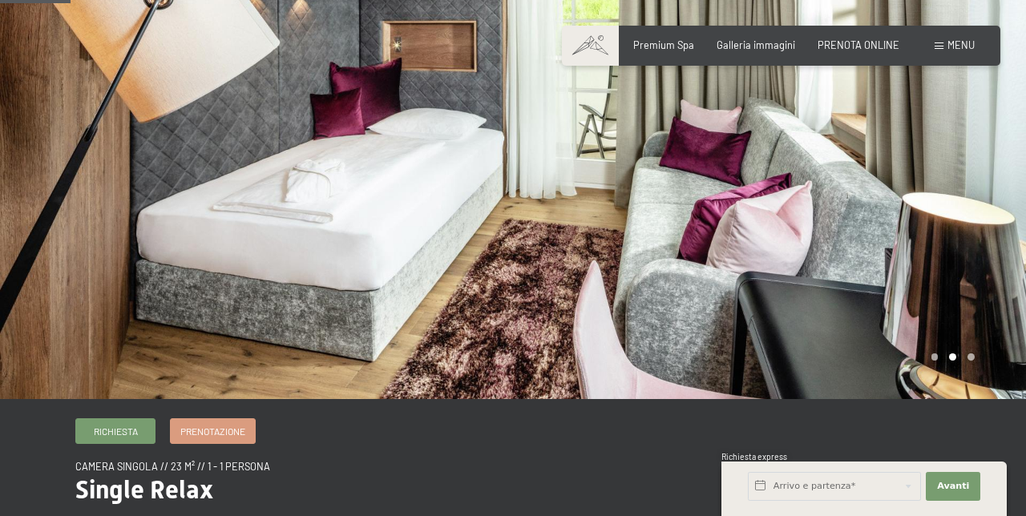
scroll to position [0, 0]
